Goal: Find contact information: Find contact information

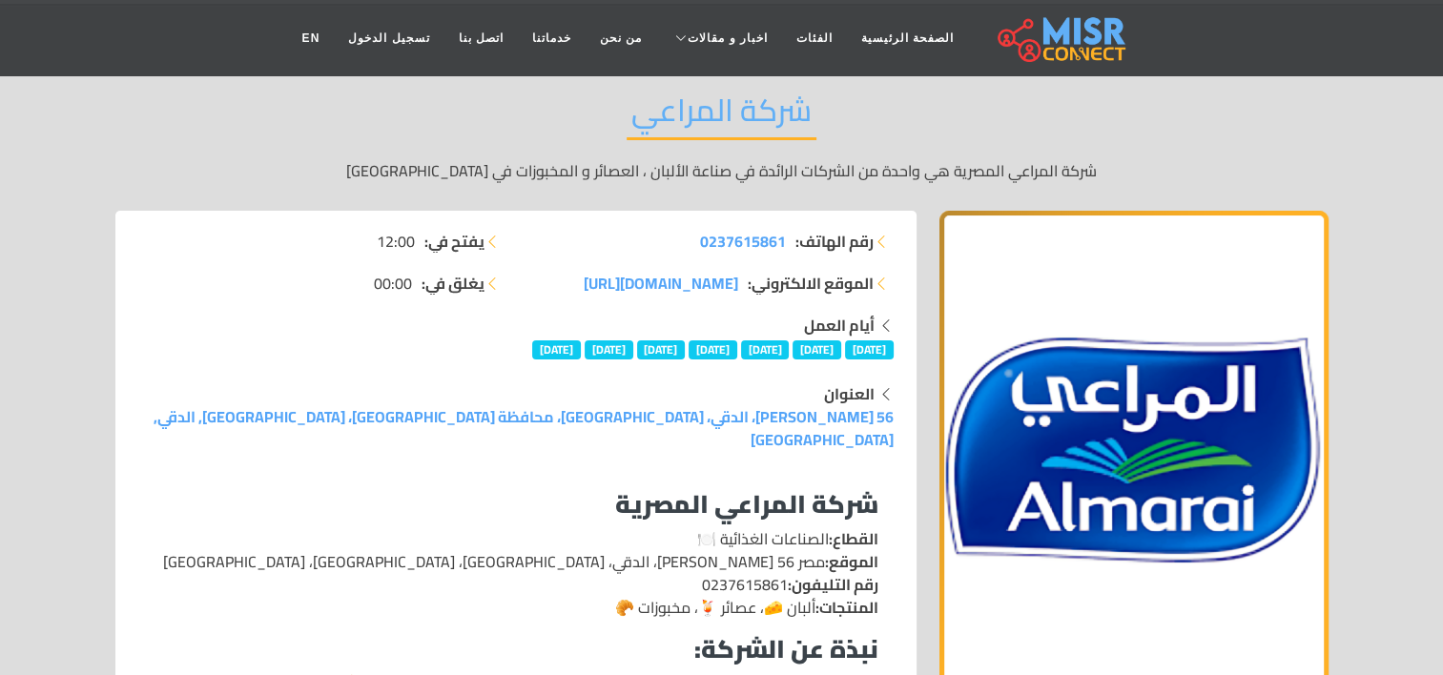
scroll to position [51, 0]
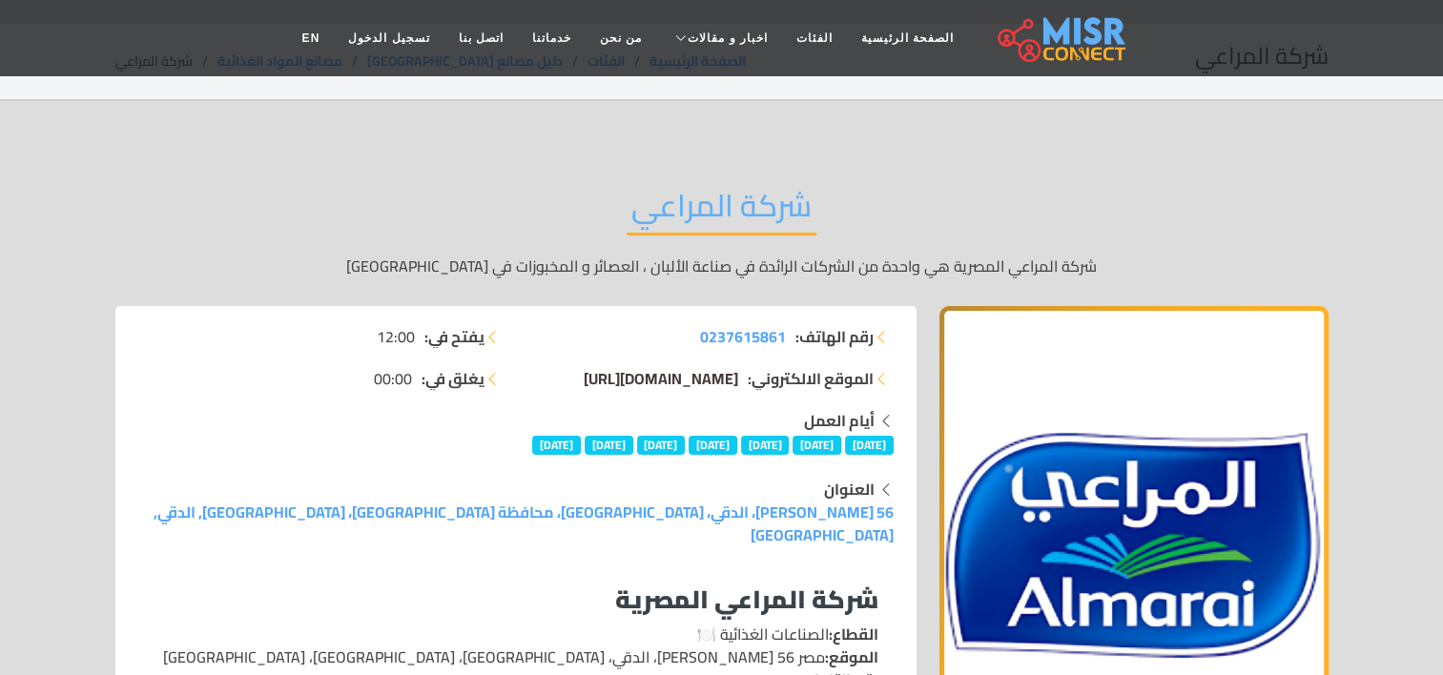
click at [678, 377] on span "[DOMAIN_NAME][URL]" at bounding box center [661, 378] width 155 height 29
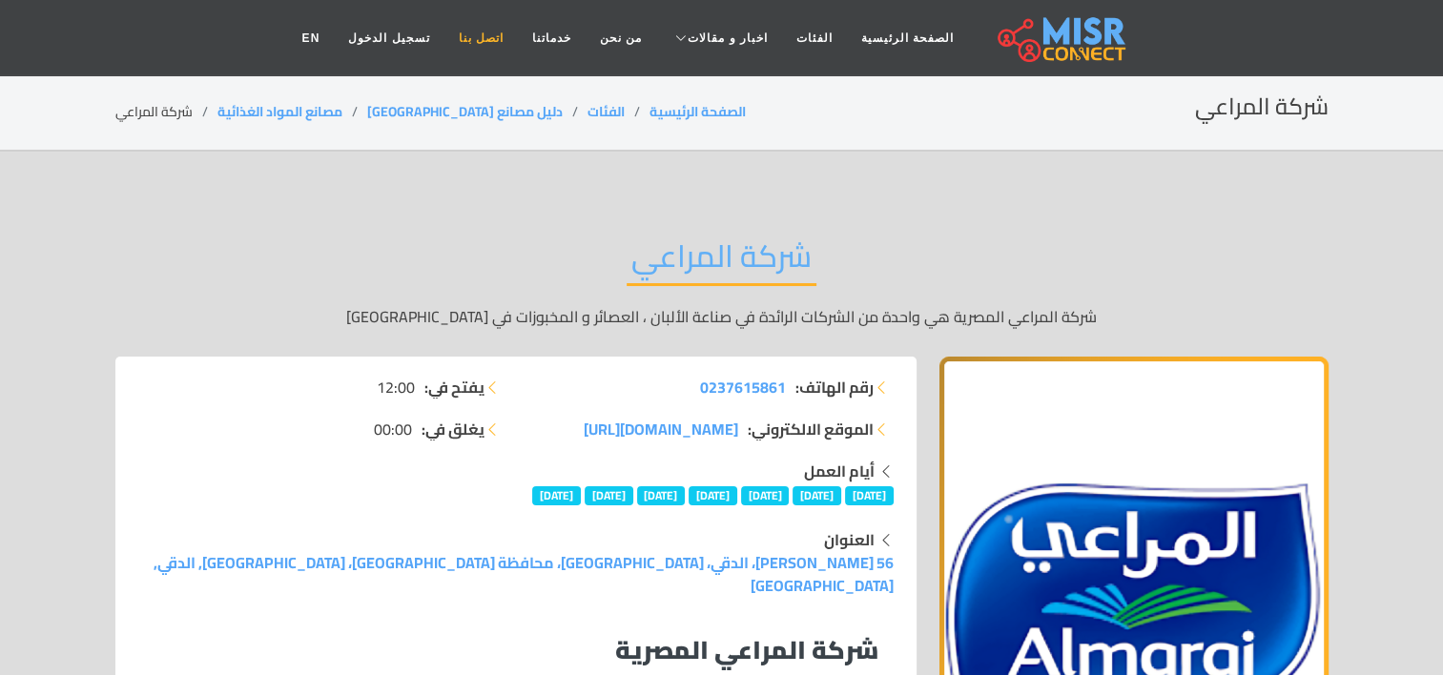
click at [509, 37] on link "اتصل بنا" at bounding box center [481, 38] width 73 height 36
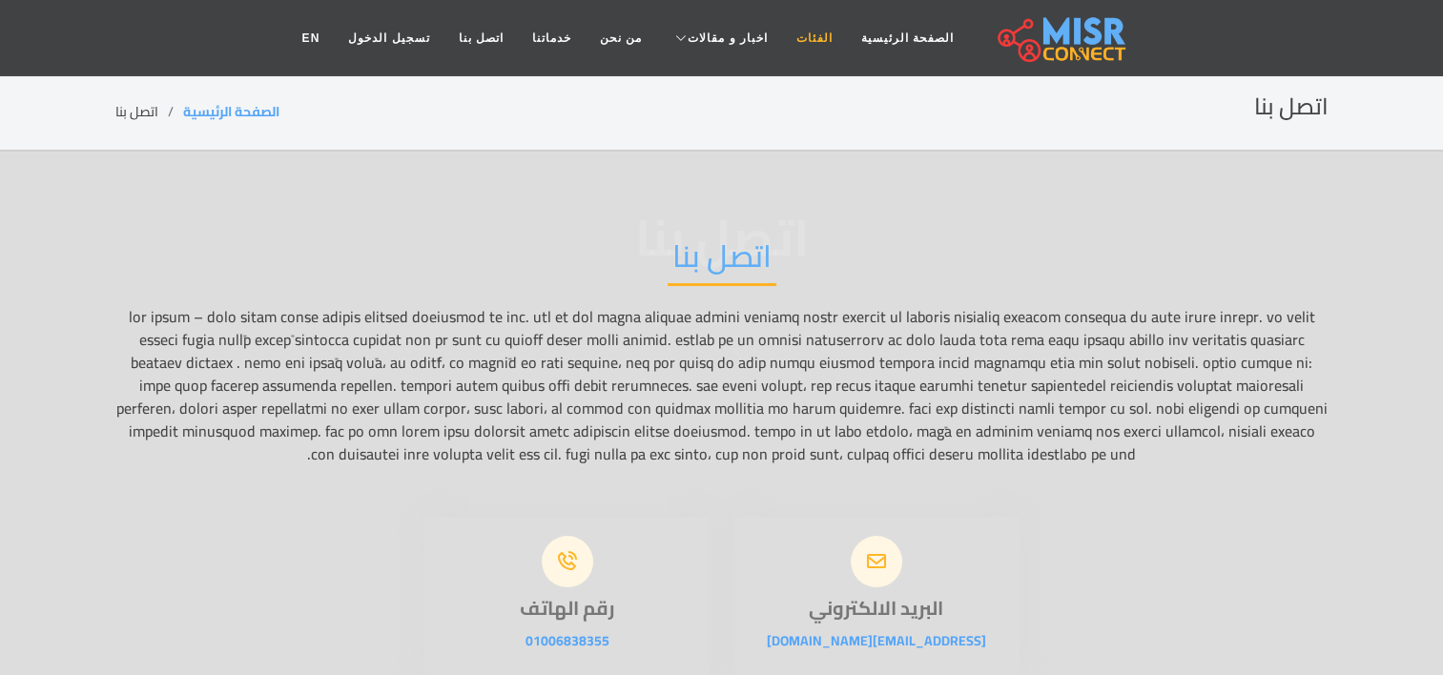
click at [810, 37] on link "الفئات" at bounding box center [814, 38] width 65 height 36
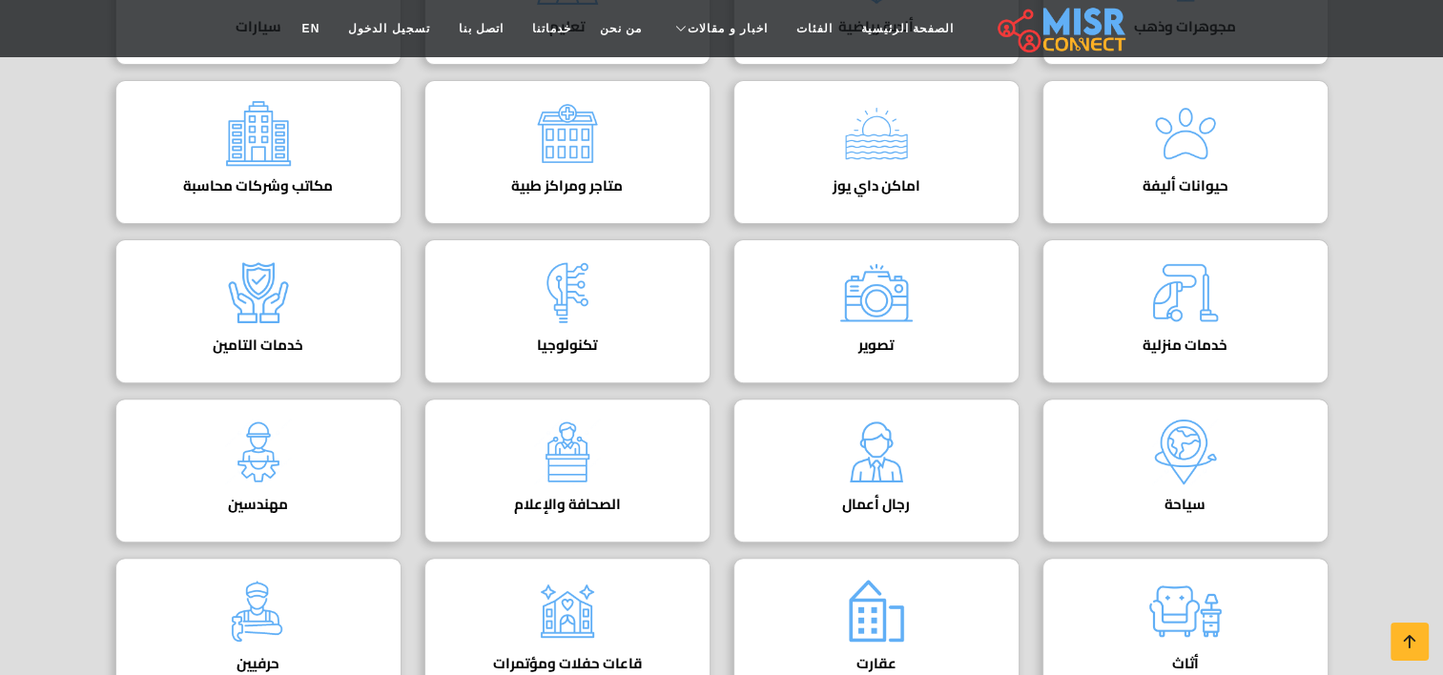
scroll to position [859, 0]
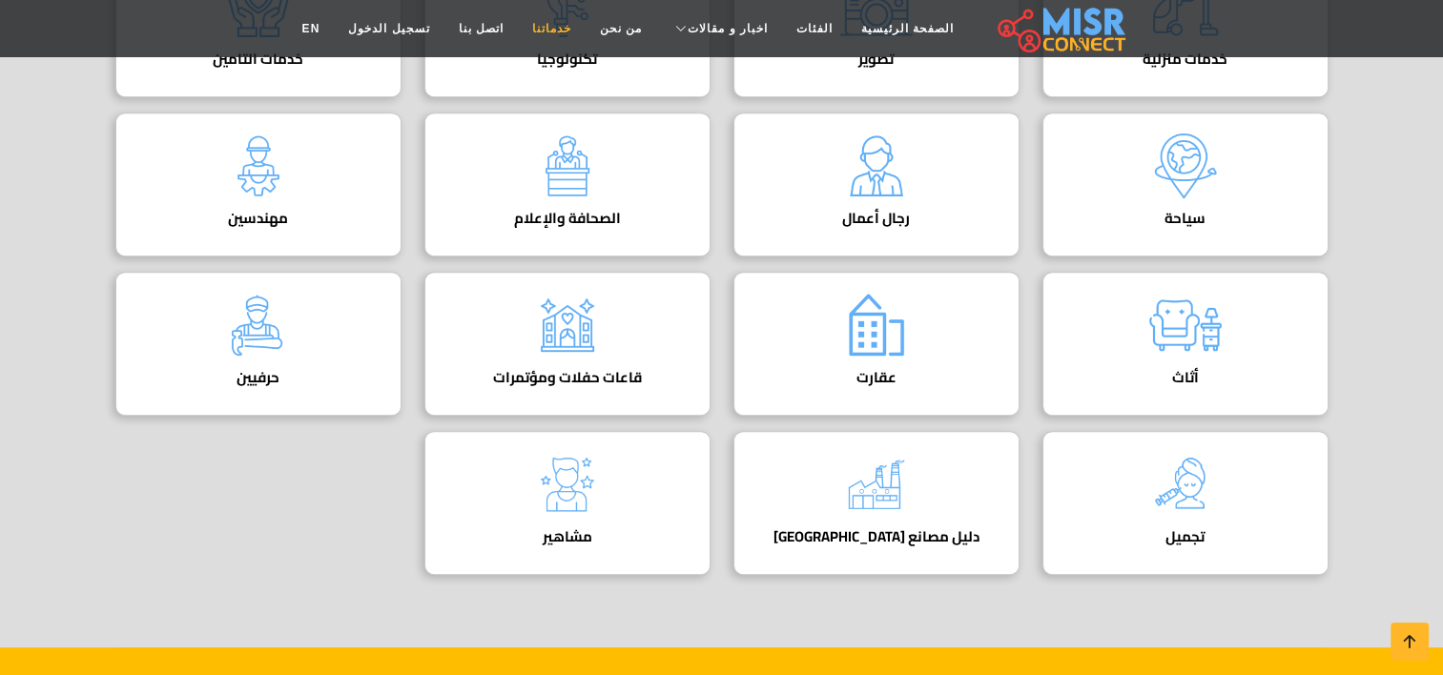
click at [564, 28] on link "خدماتنا" at bounding box center [552, 28] width 68 height 36
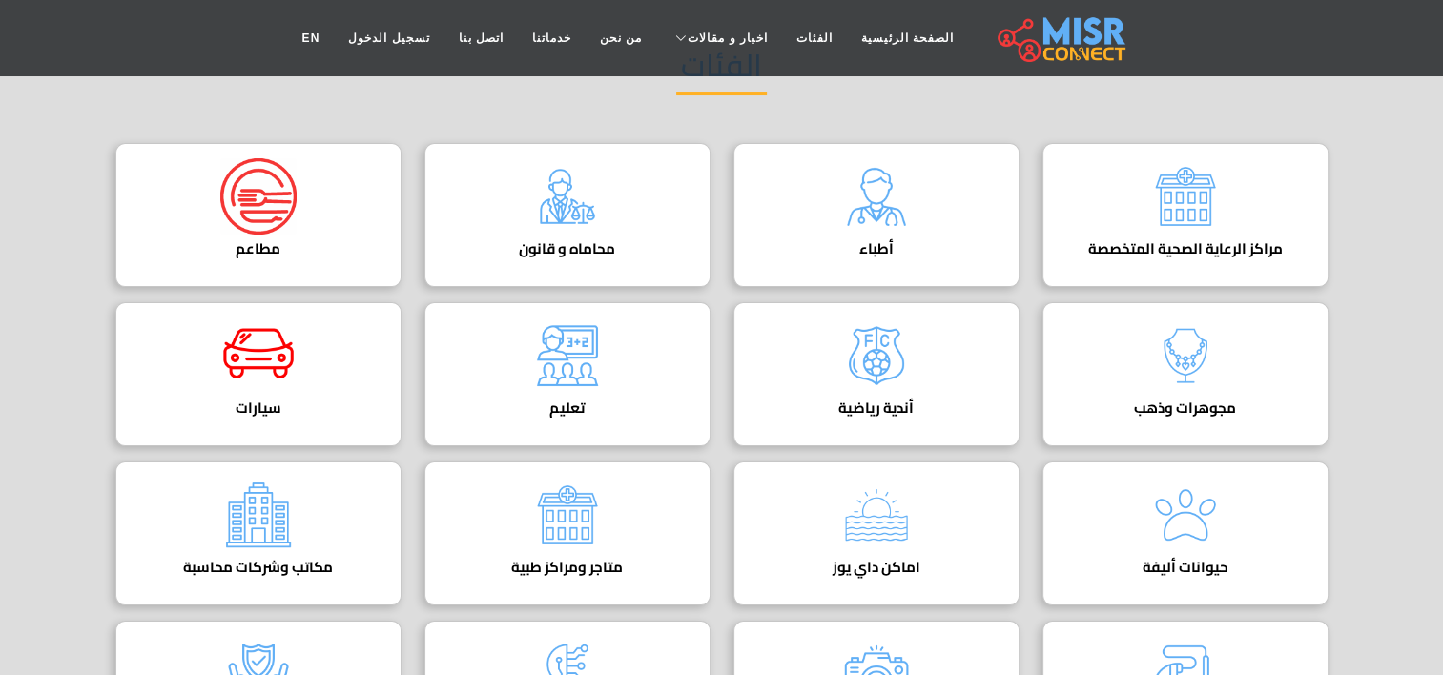
scroll to position [0, 0]
